Goal: Task Accomplishment & Management: Use online tool/utility

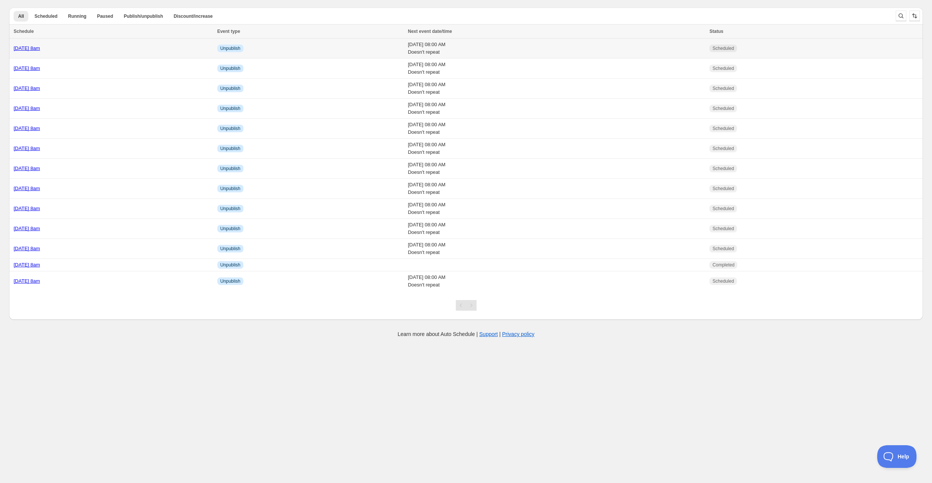
click at [100, 48] on div "[DATE] 8am" at bounding box center [113, 49] width 199 height 8
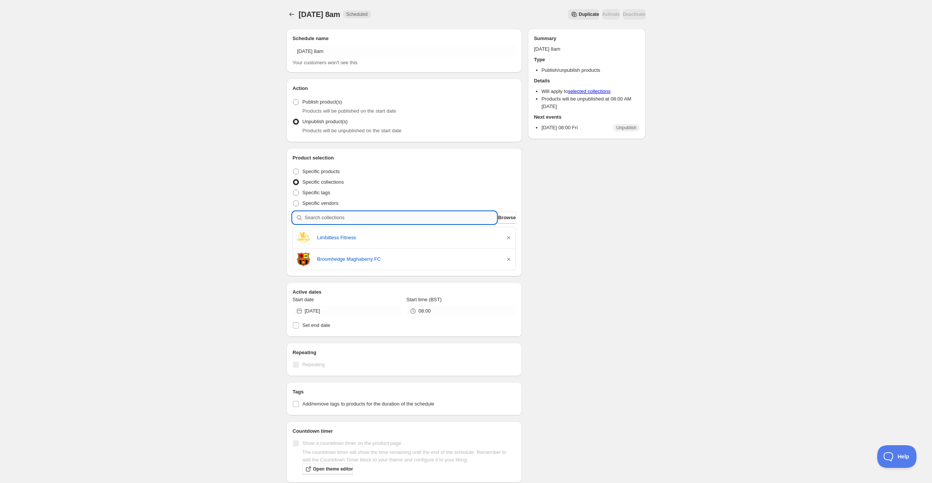
click at [317, 216] on input "search" at bounding box center [400, 218] width 192 height 12
type input "f"
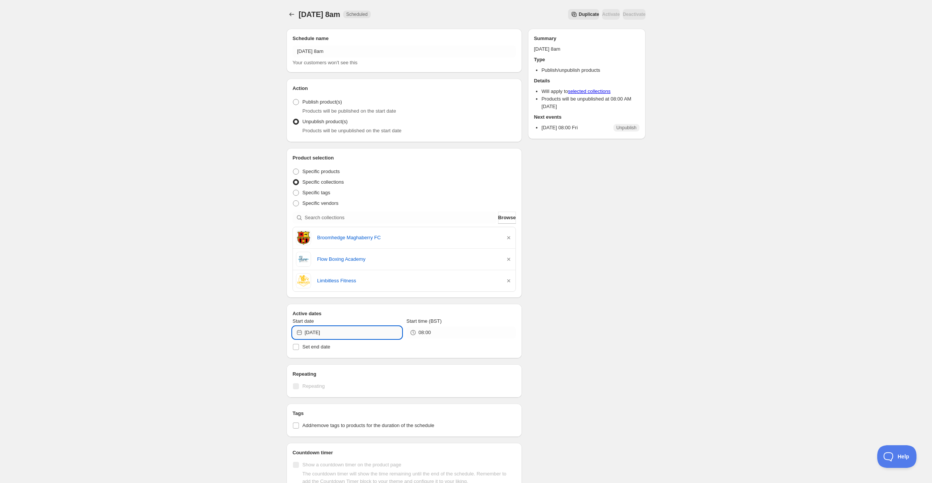
click at [314, 327] on input "[DATE]" at bounding box center [352, 332] width 97 height 12
click at [210, 329] on div "[DATE] 8am. This page is ready [DATE] 8am Scheduled Duplicate Activate Deactiva…" at bounding box center [466, 311] width 932 height 623
